Goal: Task Accomplishment & Management: Complete application form

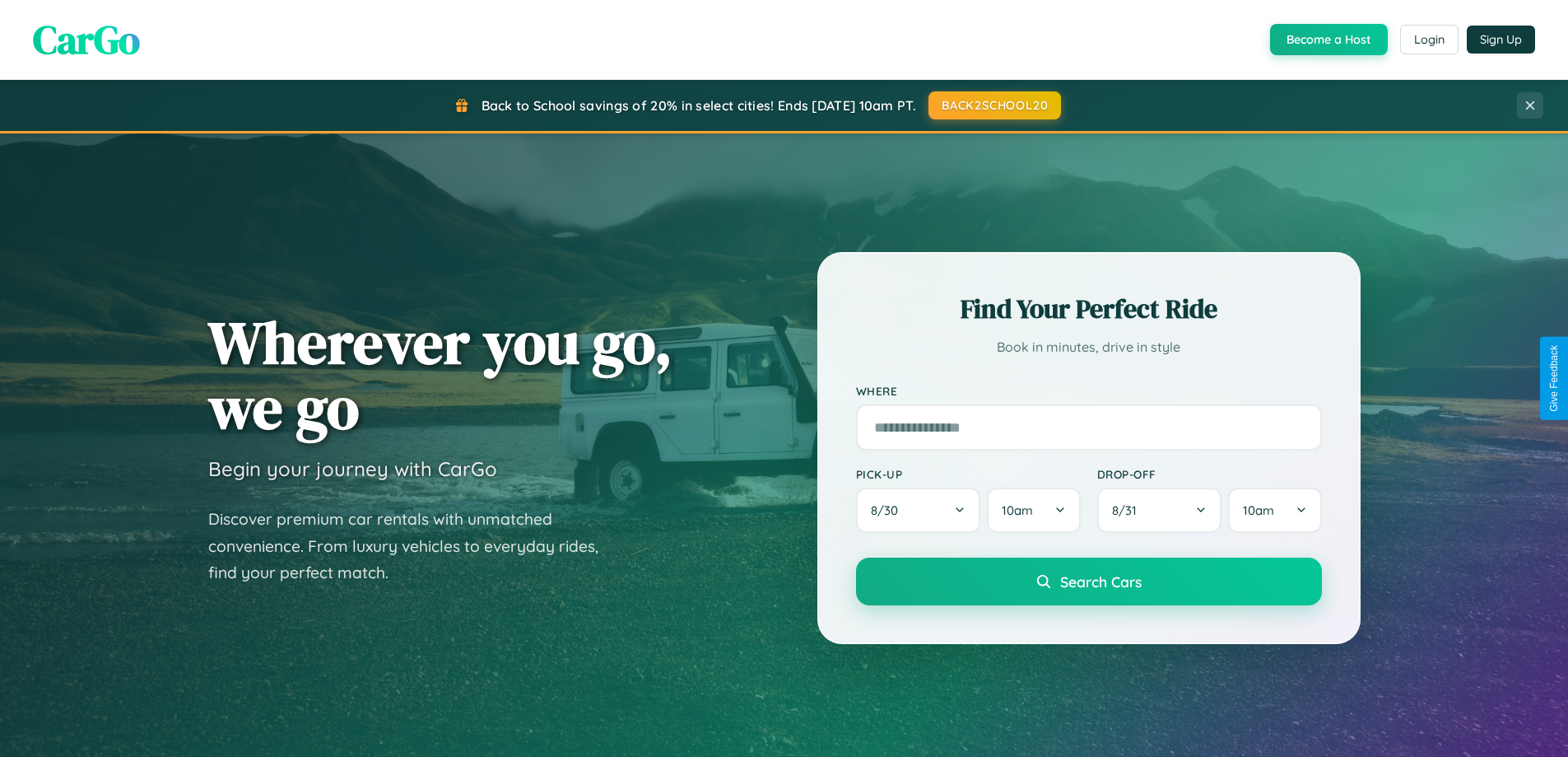
scroll to position [1133, 0]
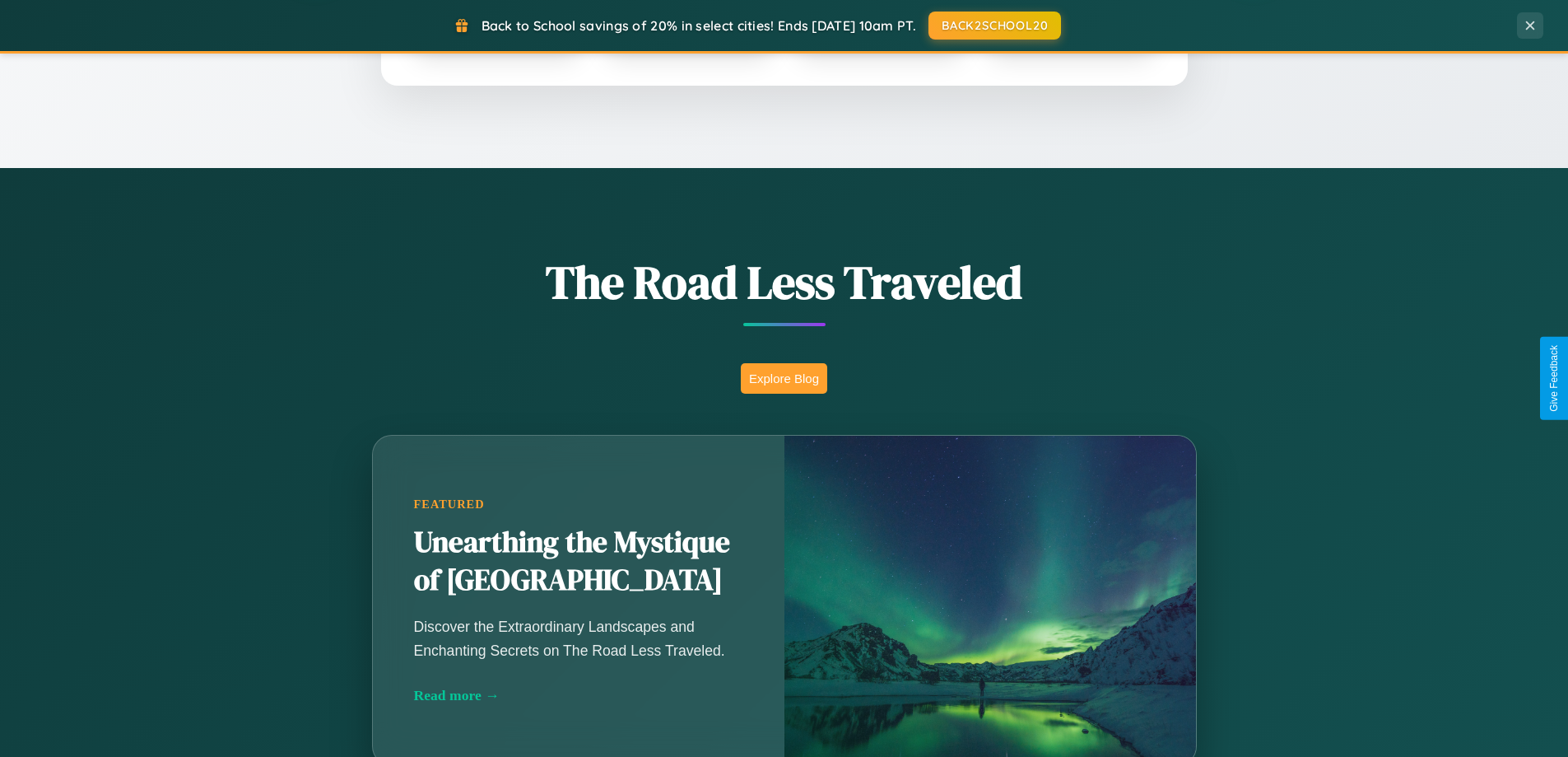
click at [784, 378] on button "Explore Blog" at bounding box center [784, 378] width 87 height 30
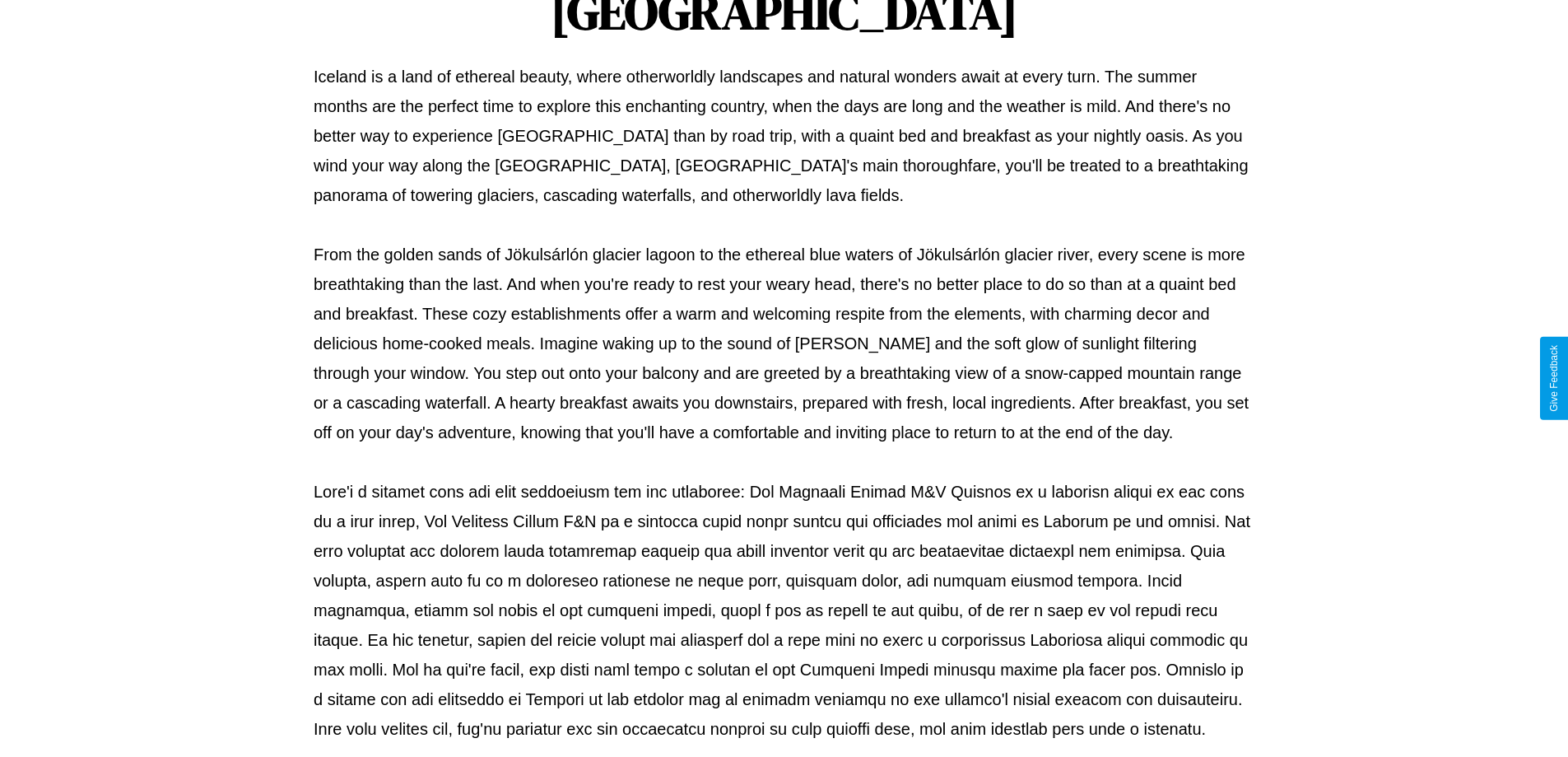
scroll to position [532, 0]
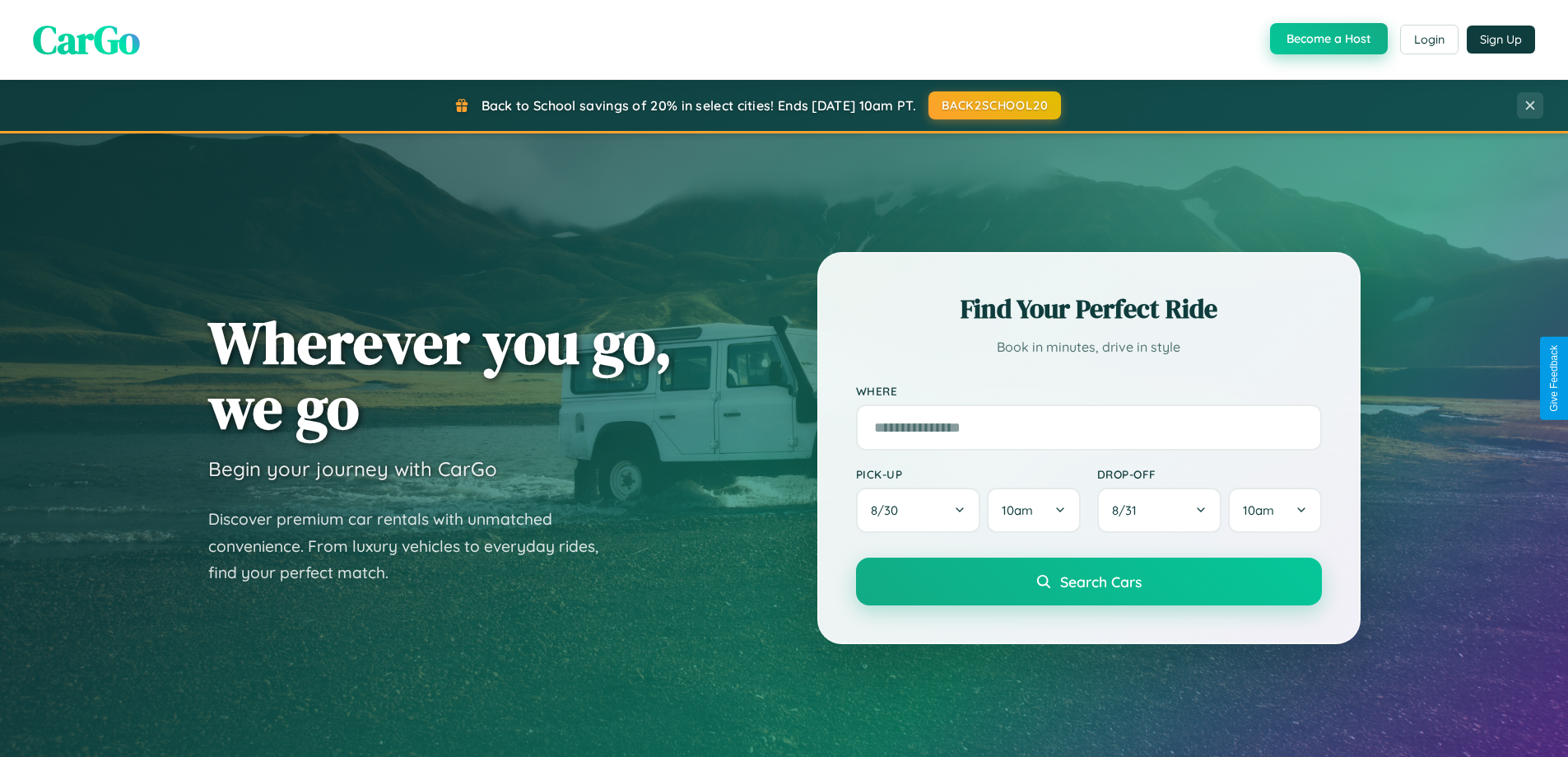
click at [1327, 39] on button "Become a Host" at bounding box center [1329, 39] width 118 height 31
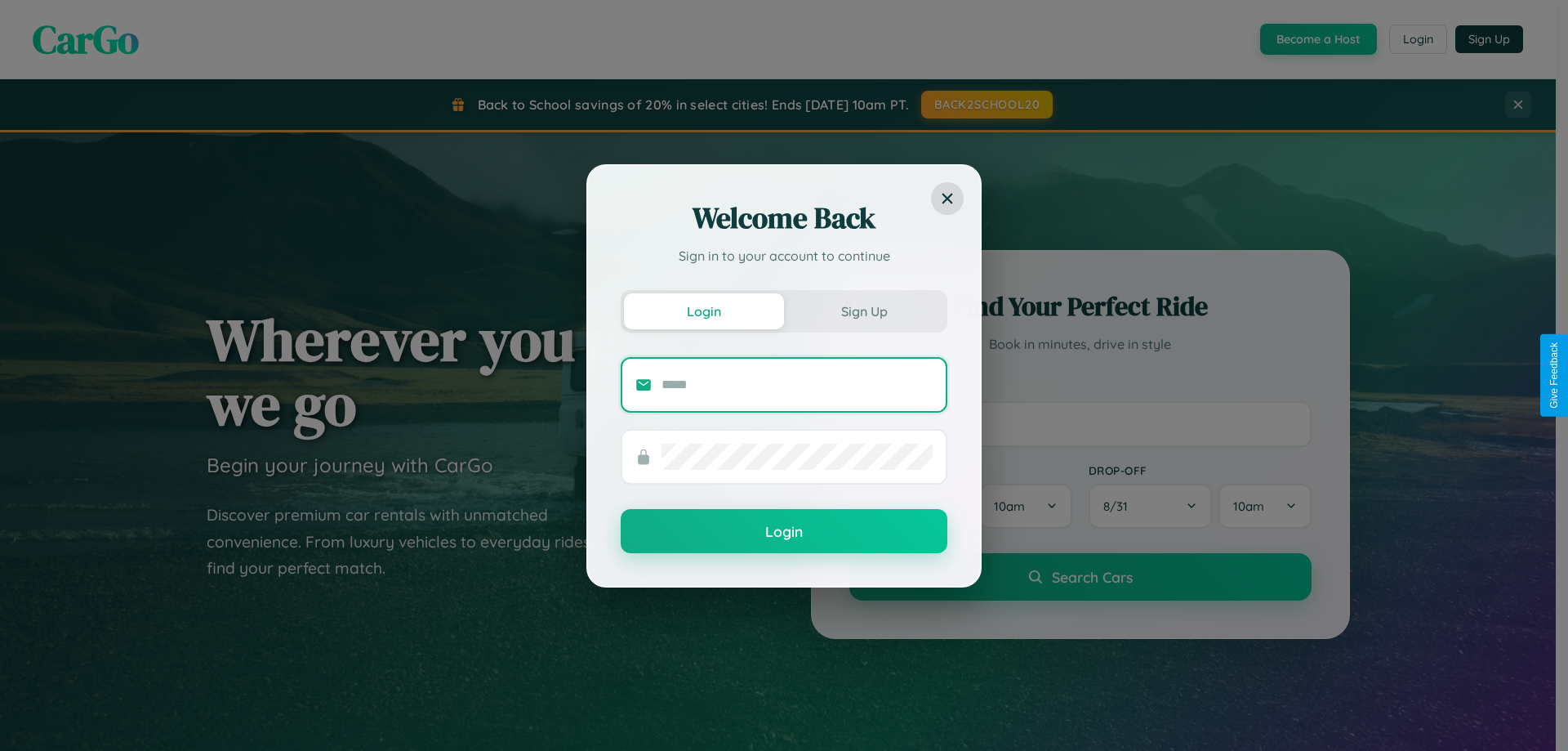
click at [797, 384] on input "text" at bounding box center [796, 385] width 271 height 26
type input "**********"
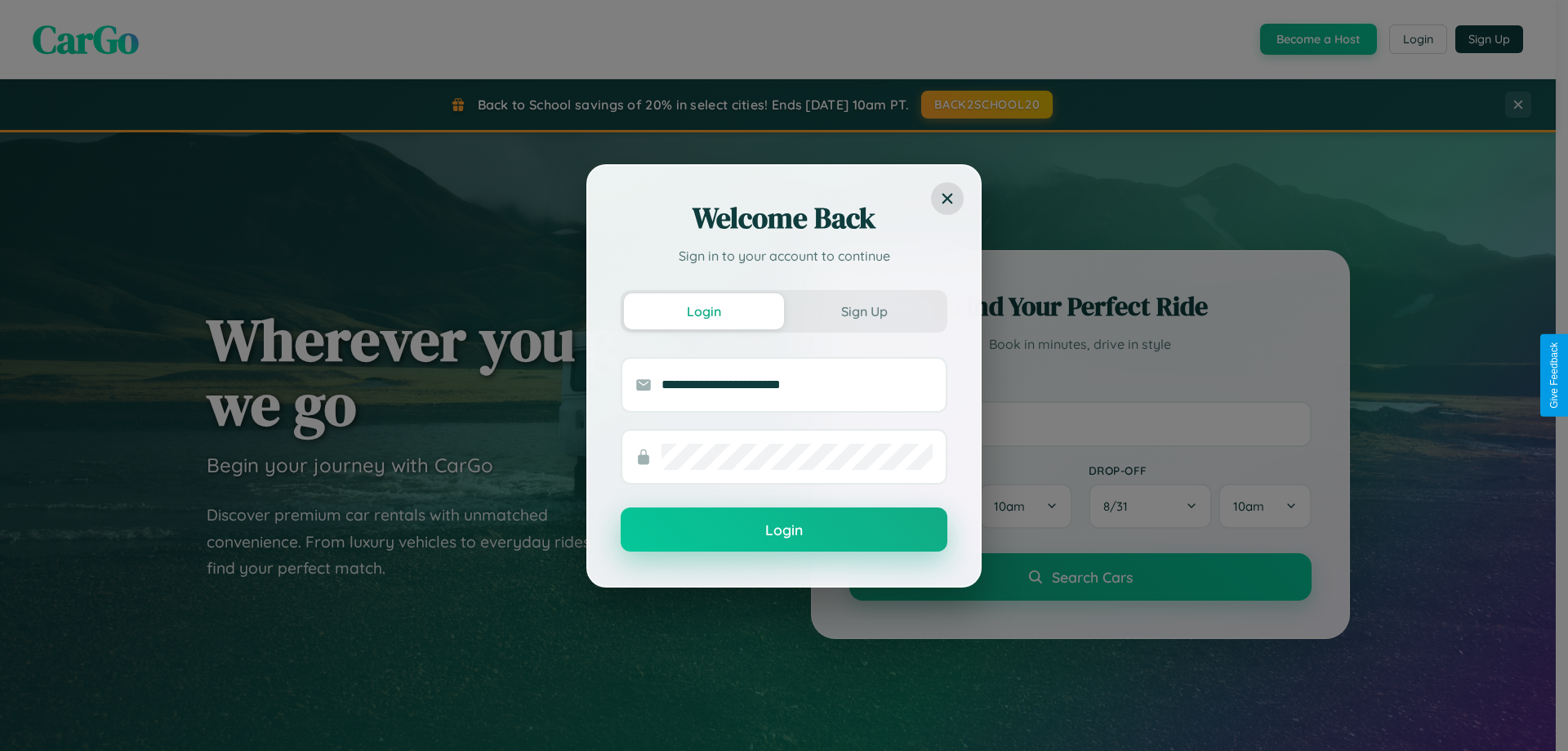
click at [784, 530] on button "Login" at bounding box center [784, 529] width 327 height 44
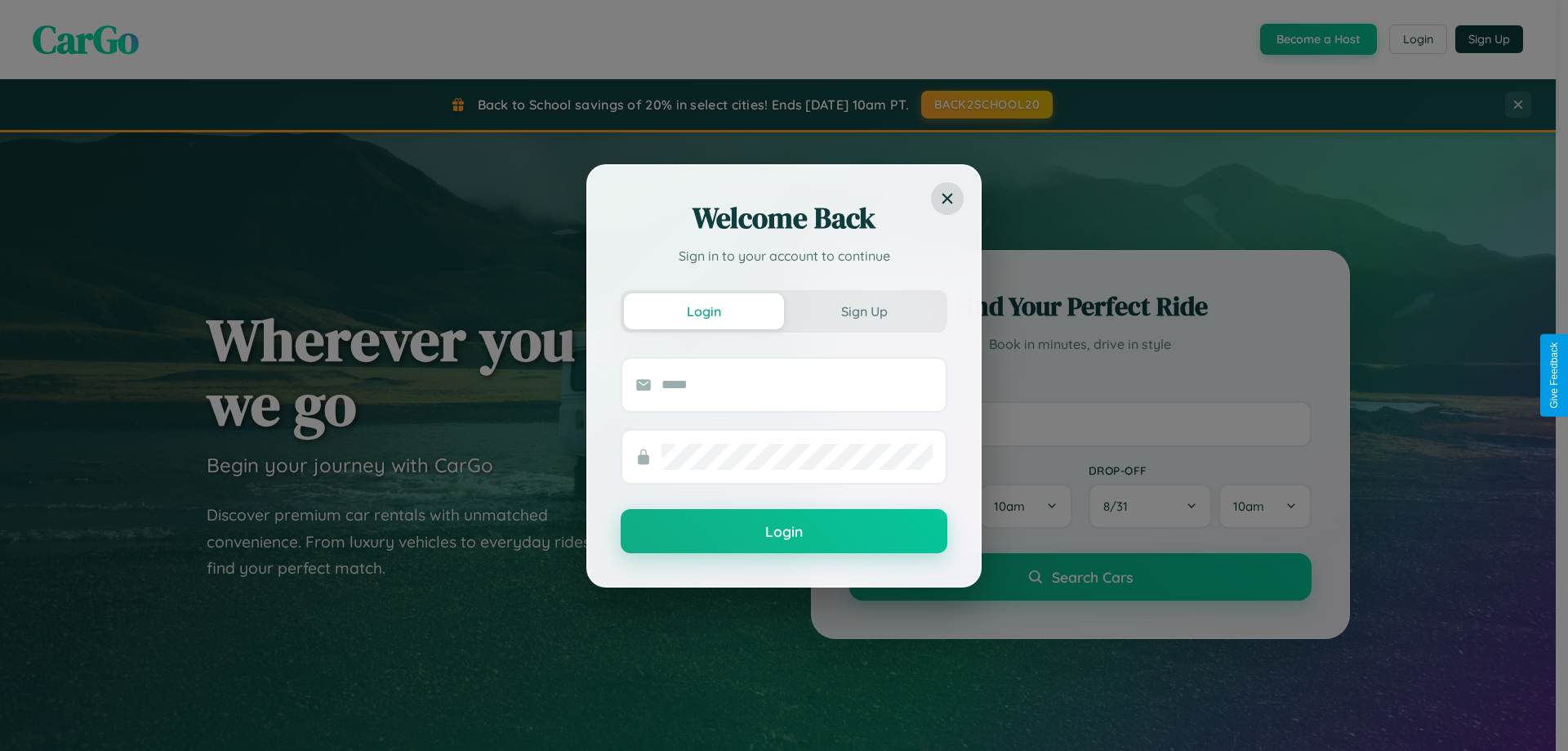
click at [1317, 40] on div "Welcome Back Sign in to your account to continue Login Sign Up Login" at bounding box center [784, 375] width 1568 height 751
click at [864, 311] on button "Sign Up" at bounding box center [864, 311] width 160 height 36
